Goal: Task Accomplishment & Management: Manage account settings

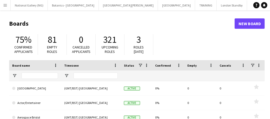
type input "*******"
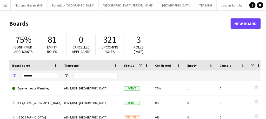
click at [5, 5] on app-icon "Menu" at bounding box center [5, 5] width 4 height 4
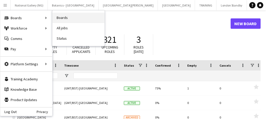
click at [56, 20] on link "Boards" at bounding box center [79, 18] width 52 height 10
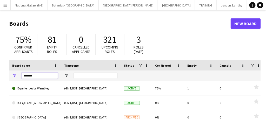
drag, startPoint x: 40, startPoint y: 78, endPoint x: 19, endPoint y: 74, distance: 20.9
click at [19, 74] on div "*******" at bounding box center [35, 76] width 52 height 10
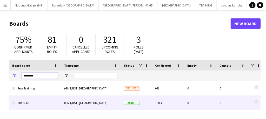
type input "********"
click at [26, 104] on link "TRAINING" at bounding box center [35, 103] width 46 height 15
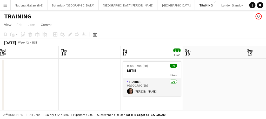
scroll to position [0, 189]
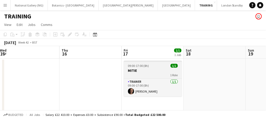
click at [146, 69] on h3 "MITIE" at bounding box center [153, 70] width 58 height 5
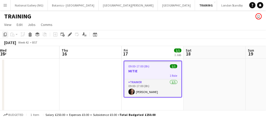
click at [4, 32] on div "Copy" at bounding box center [5, 34] width 6 height 6
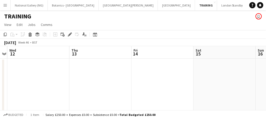
scroll to position [0, 248]
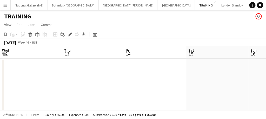
click at [138, 67] on app-date-cell at bounding box center [155, 86] width 62 height 54
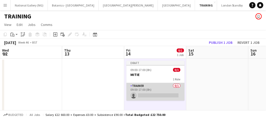
click at [158, 91] on app-card-role "Trainer 0/1 09:00-17:00 (8h) single-neutral-actions" at bounding box center [155, 92] width 58 height 18
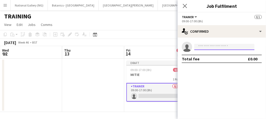
click at [206, 44] on input at bounding box center [224, 47] width 60 height 6
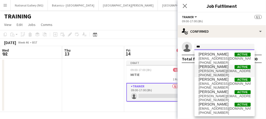
type input "***"
click at [203, 71] on span "[PERSON_NAME][EMAIL_ADDRESS][DOMAIN_NAME]" at bounding box center [225, 71] width 52 height 4
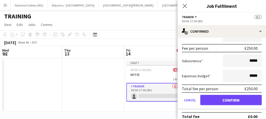
scroll to position [45, 0]
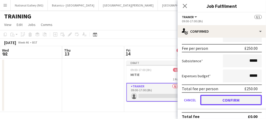
click at [213, 101] on button "Confirm" at bounding box center [231, 100] width 62 height 10
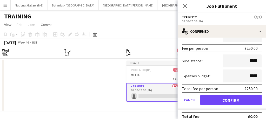
scroll to position [0, 0]
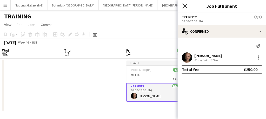
click at [185, 8] on icon "Close pop-in" at bounding box center [184, 5] width 5 height 5
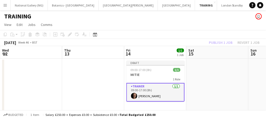
click at [158, 86] on app-card-role "Trainer [DATE] 09:00-17:00 (8h) [PERSON_NAME]" at bounding box center [155, 92] width 58 height 19
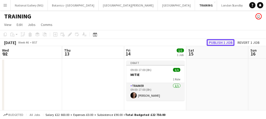
click at [221, 41] on button "Publish 1 job" at bounding box center [221, 42] width 28 height 7
